Goal: Navigation & Orientation: Find specific page/section

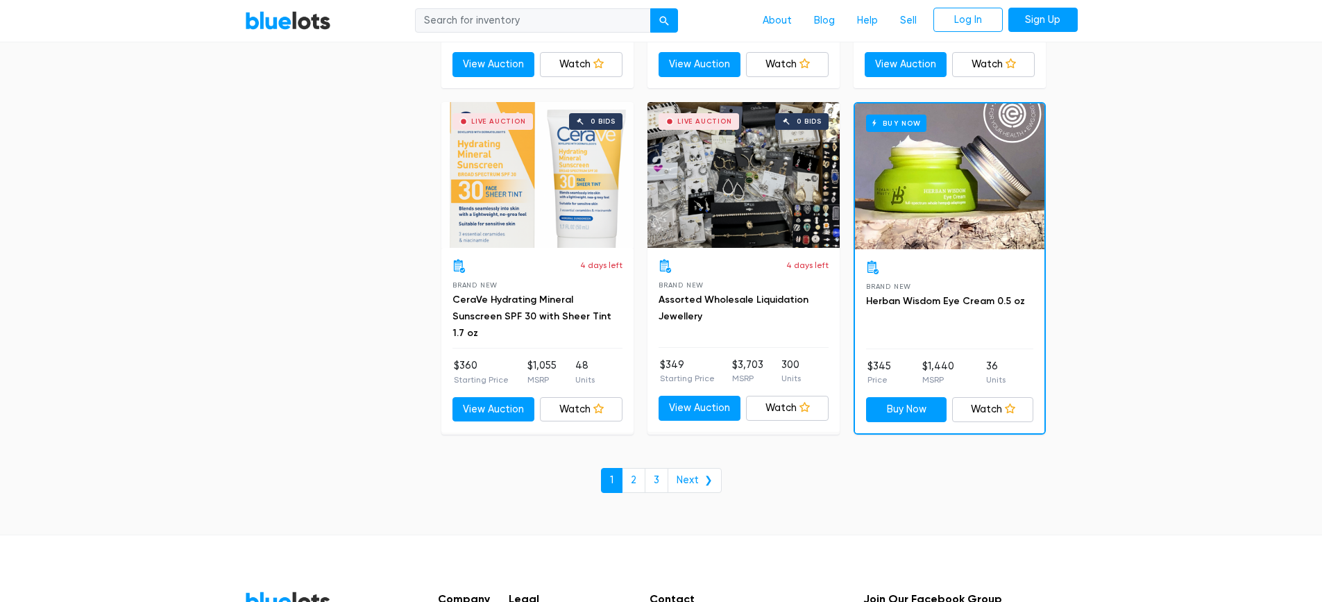
scroll to position [5897, 0]
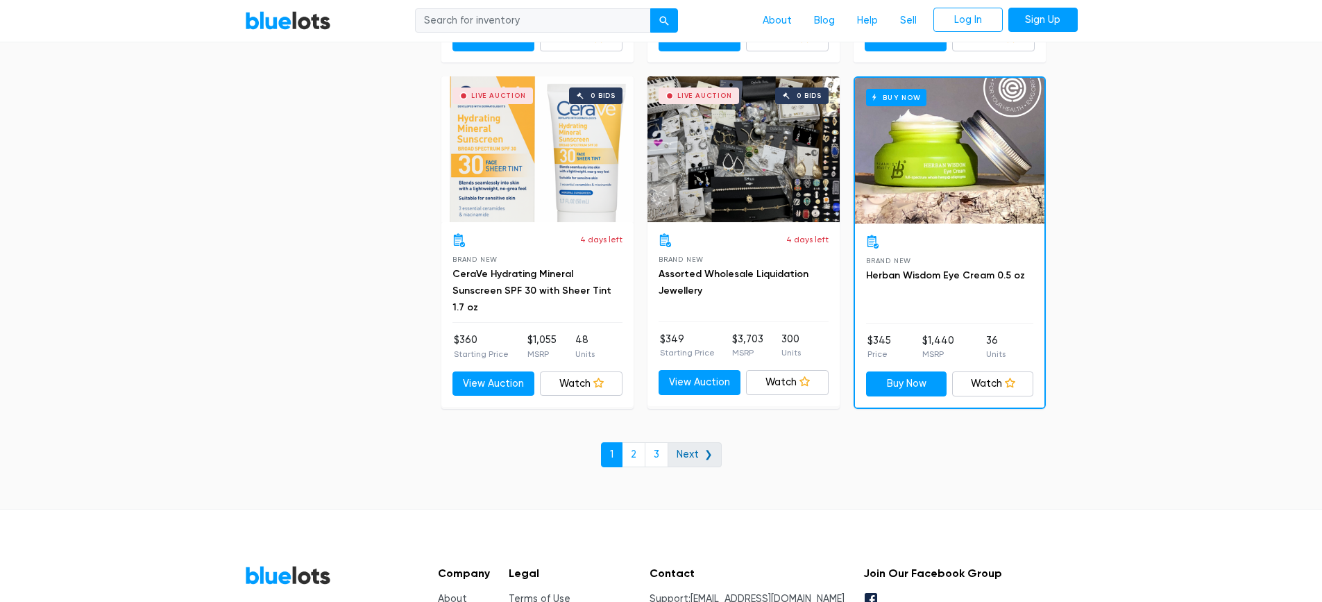
click at [705, 461] on link "Next ❯" at bounding box center [694, 454] width 54 height 25
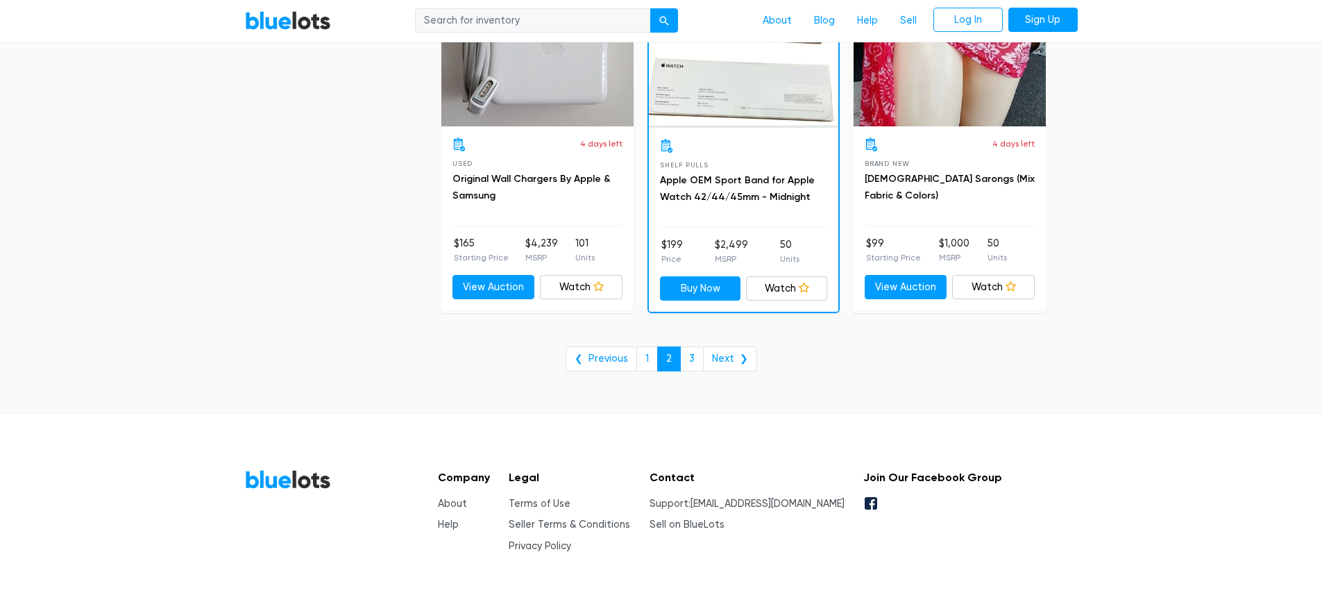
scroll to position [5708, 0]
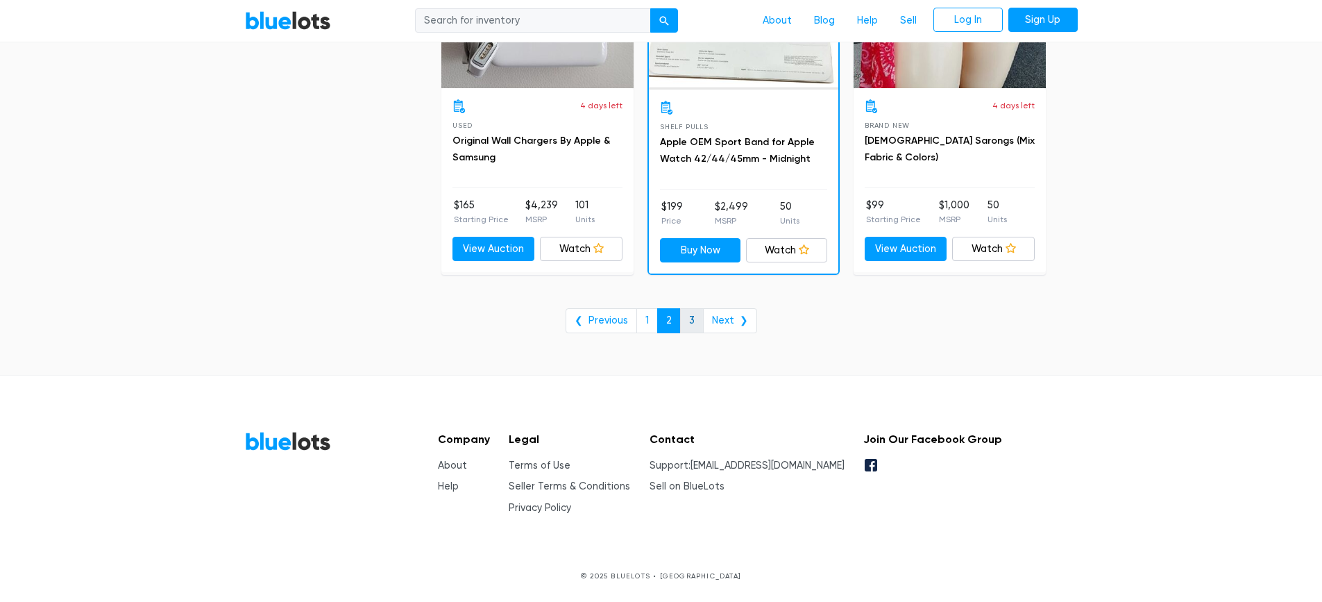
click at [697, 323] on link "3" at bounding box center [692, 320] width 24 height 25
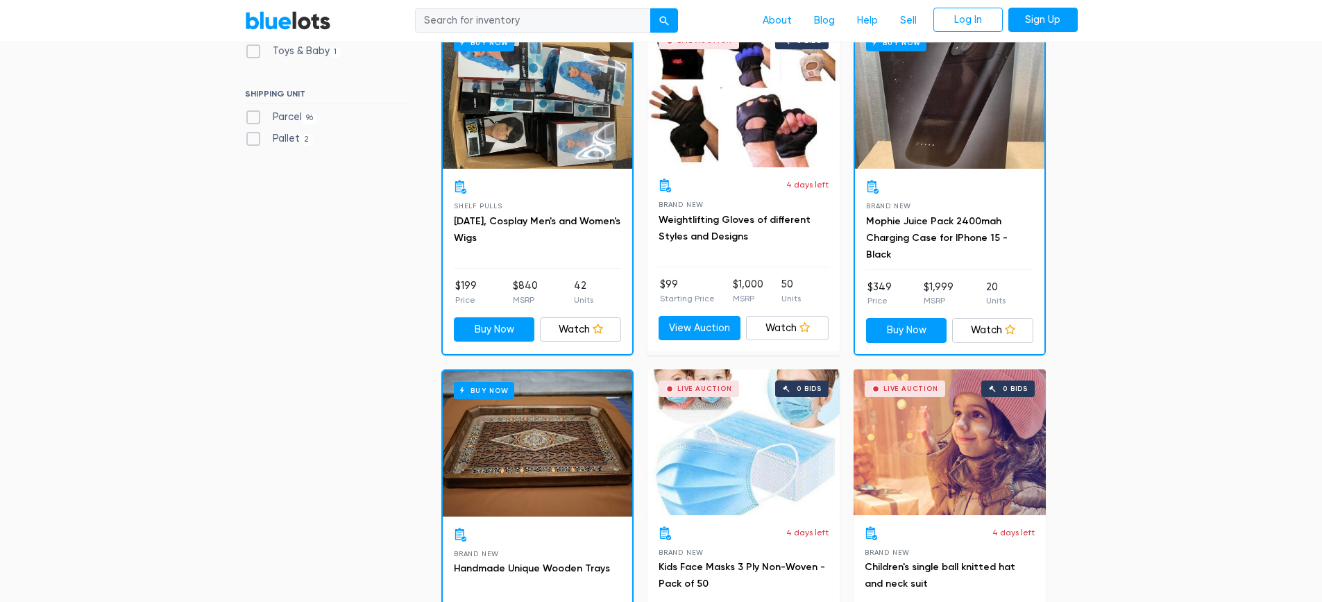
scroll to position [259, 0]
